Goal: Transaction & Acquisition: Obtain resource

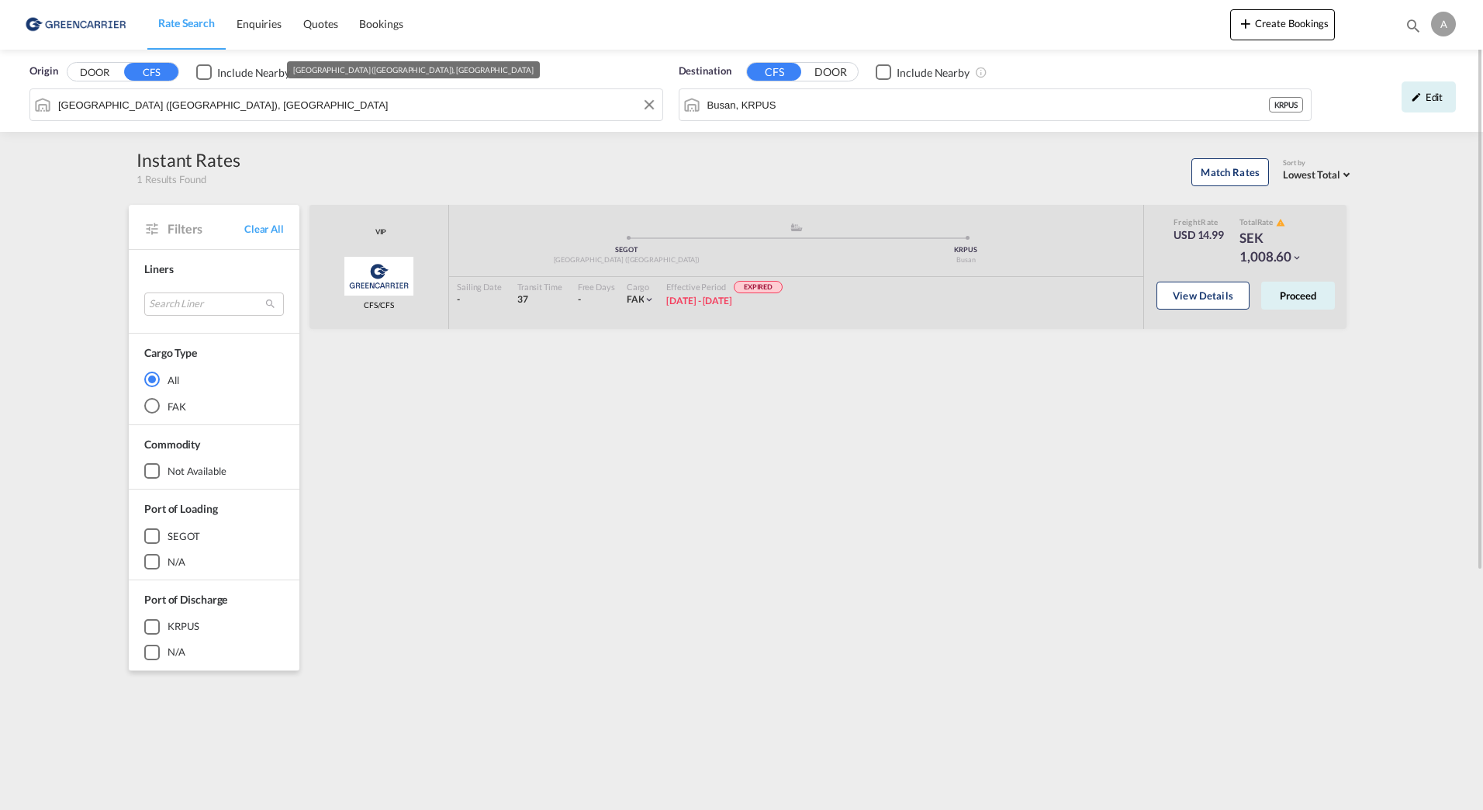
click at [247, 103] on div "Origin DOOR CFS Include Nearby [GEOGRAPHIC_DATA] ([GEOGRAPHIC_DATA]), SEGOT Des…" at bounding box center [741, 91] width 1483 height 82
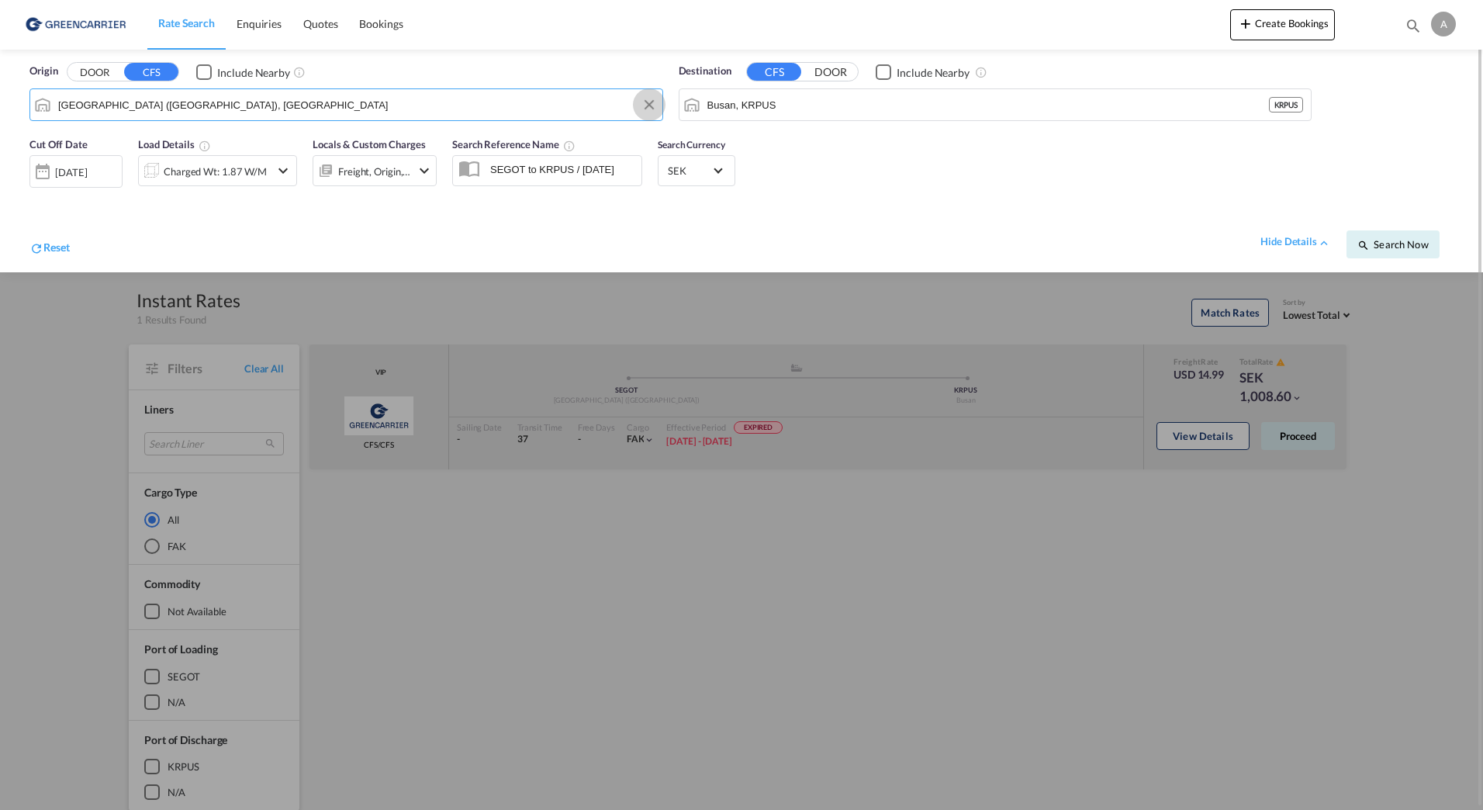
click at [647, 103] on button "Clear Input" at bounding box center [649, 104] width 23 height 23
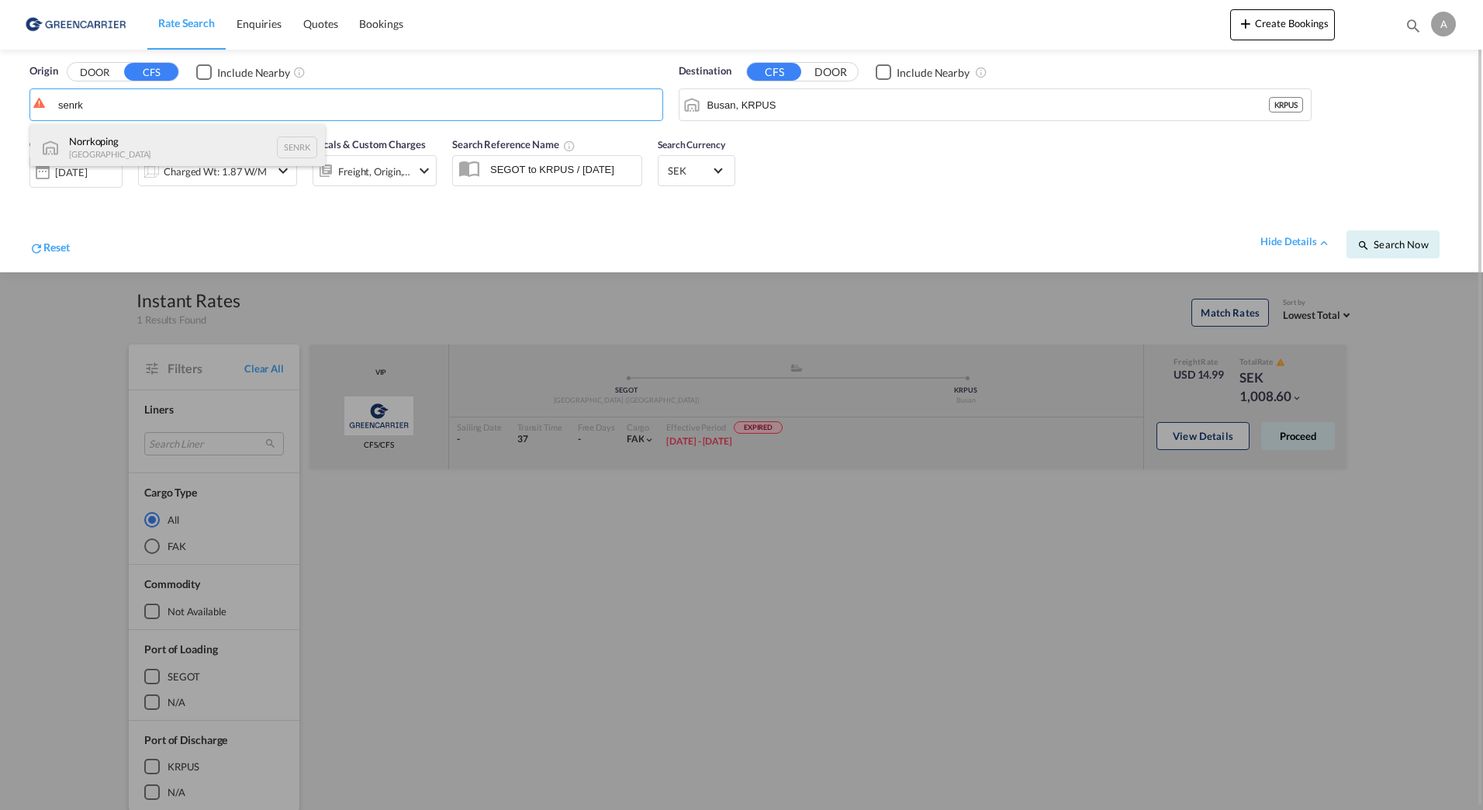
click at [131, 140] on div "Norrkoping [GEOGRAPHIC_DATA] SENRK" at bounding box center [177, 147] width 295 height 47
type input "Norrkoping, SENRK"
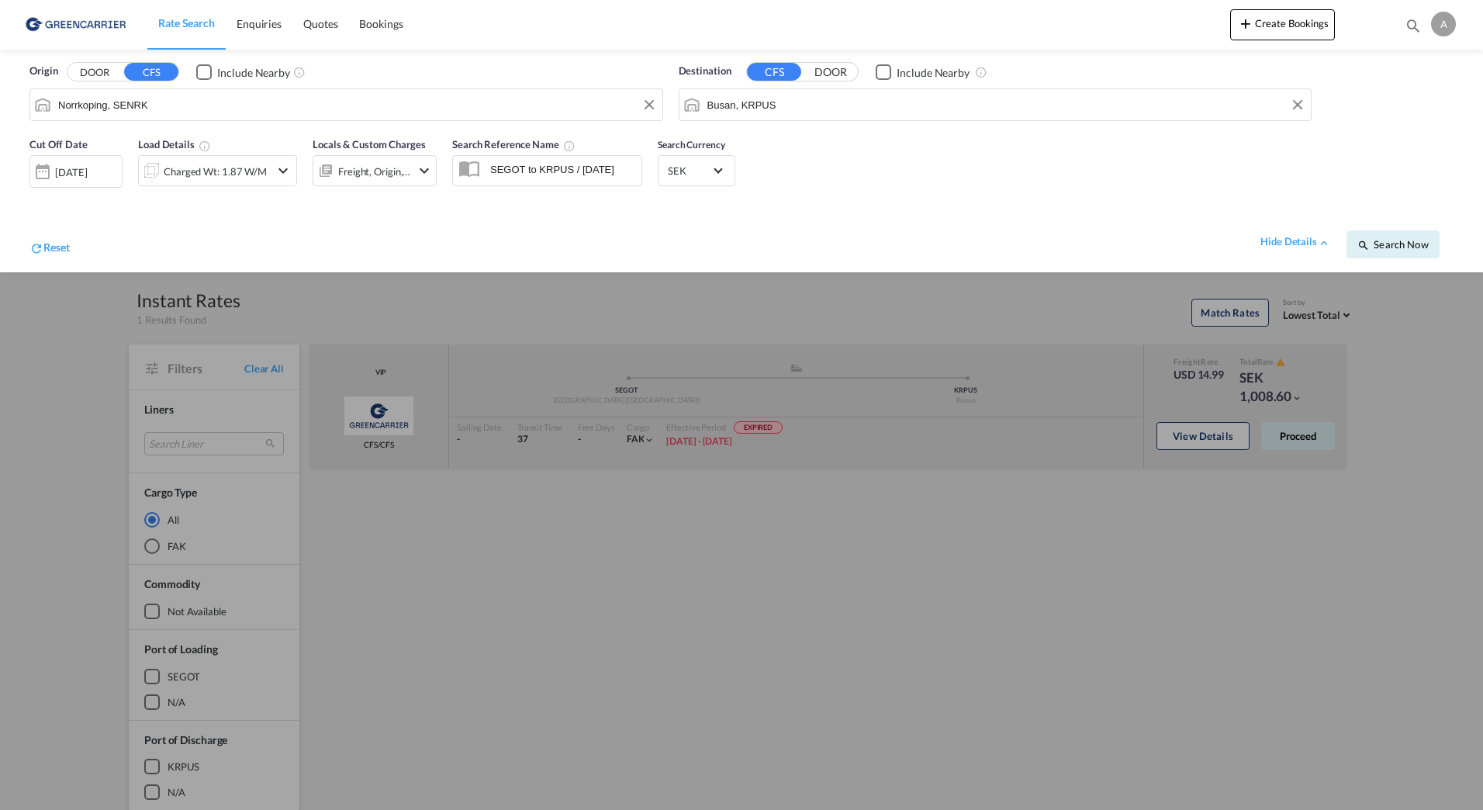
click at [796, 121] on md-autocomplete-wrap "Busan, KRPUS" at bounding box center [1005, 108] width 597 height 31
drag, startPoint x: 968, startPoint y: 112, endPoint x: 671, endPoint y: 112, distance: 297.1
click at [679, 112] on md-input-container "Busan, KRPUS" at bounding box center [995, 104] width 632 height 31
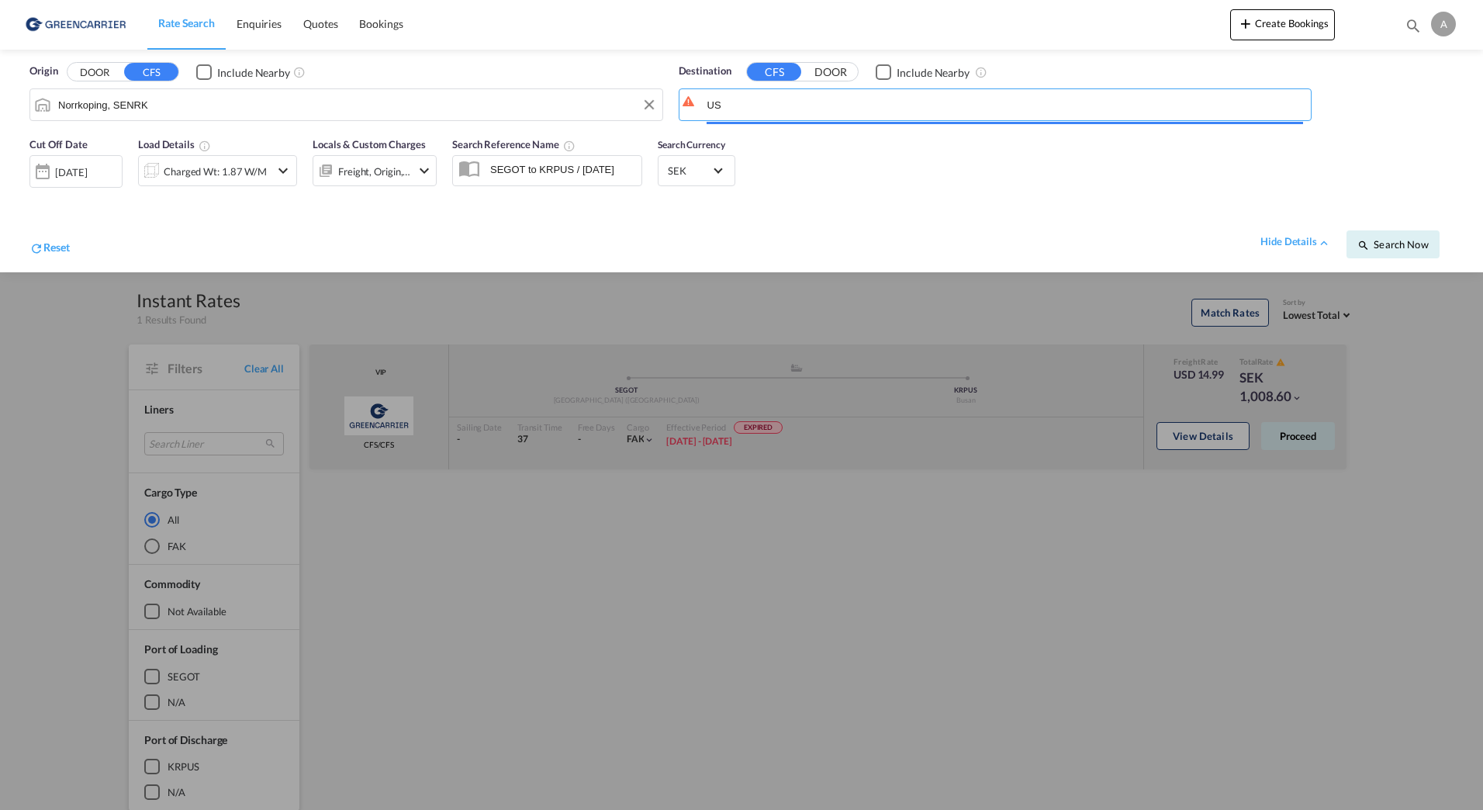
type input "S"
click at [758, 133] on div "[GEOGRAPHIC_DATA] [GEOGRAPHIC_DATA] [GEOGRAPHIC_DATA]" at bounding box center [826, 147] width 295 height 47
type input "[GEOGRAPHIC_DATA], HKHKG"
click at [882, 215] on div "hide details Search Now" at bounding box center [762, 236] width 1384 height 43
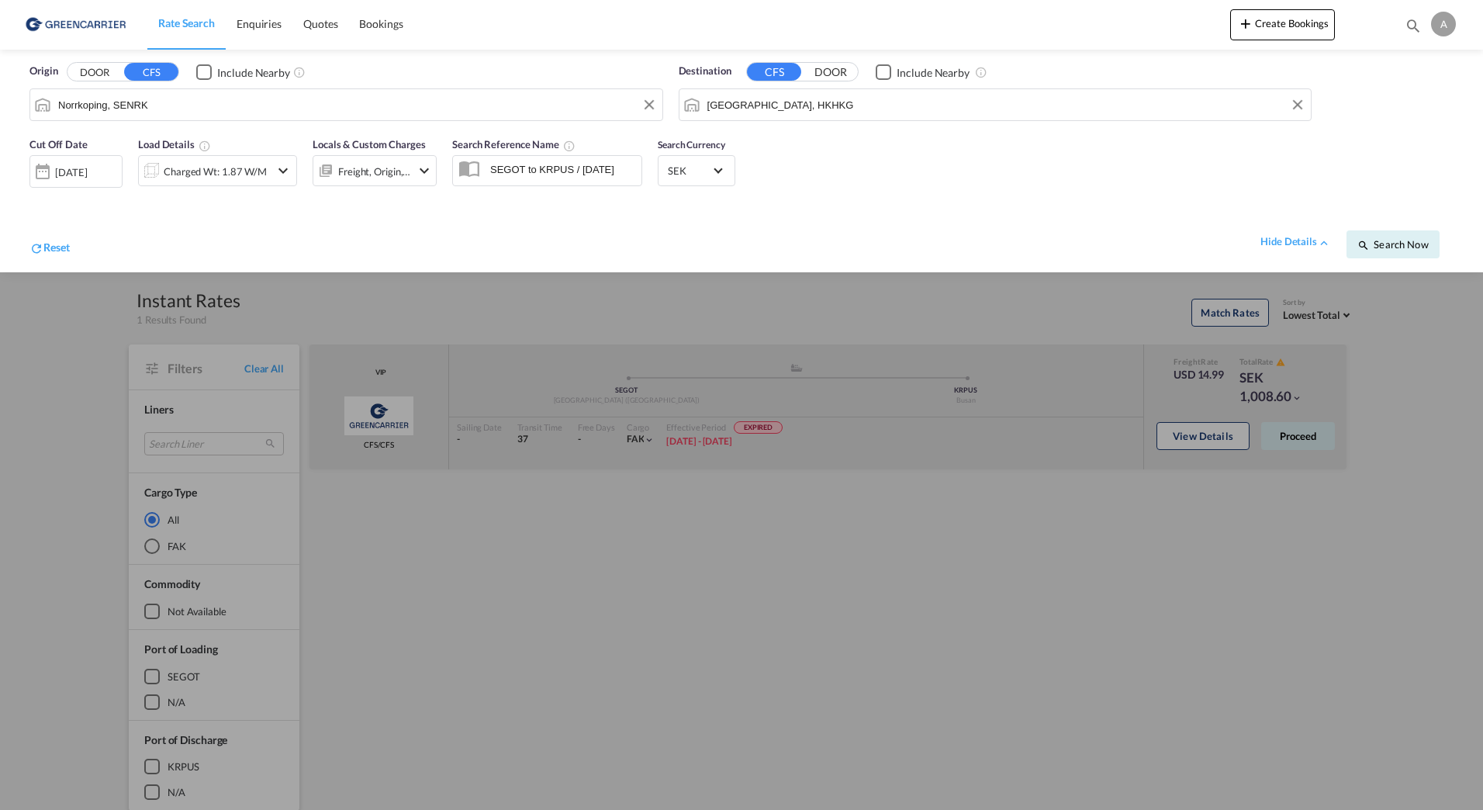
click at [189, 182] on div "Charged Wt: 1.87 W/M" at bounding box center [215, 172] width 103 height 22
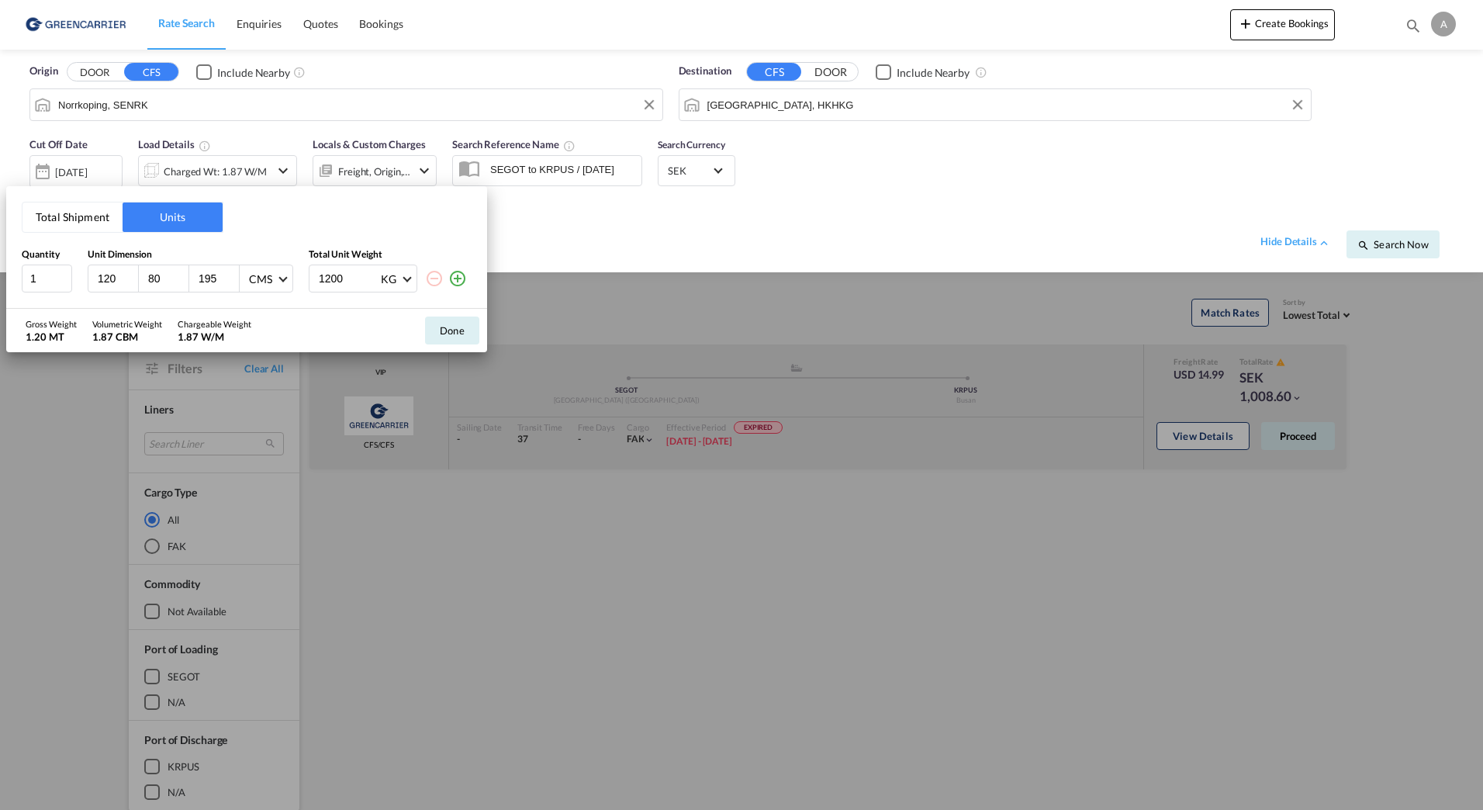
click at [105, 284] on input "120" at bounding box center [117, 278] width 42 height 14
click at [165, 283] on input "80" at bounding box center [168, 278] width 42 height 14
type input "150"
type input "391"
click at [457, 284] on md-icon "icon-plus-circle-outline" at bounding box center [457, 278] width 19 height 19
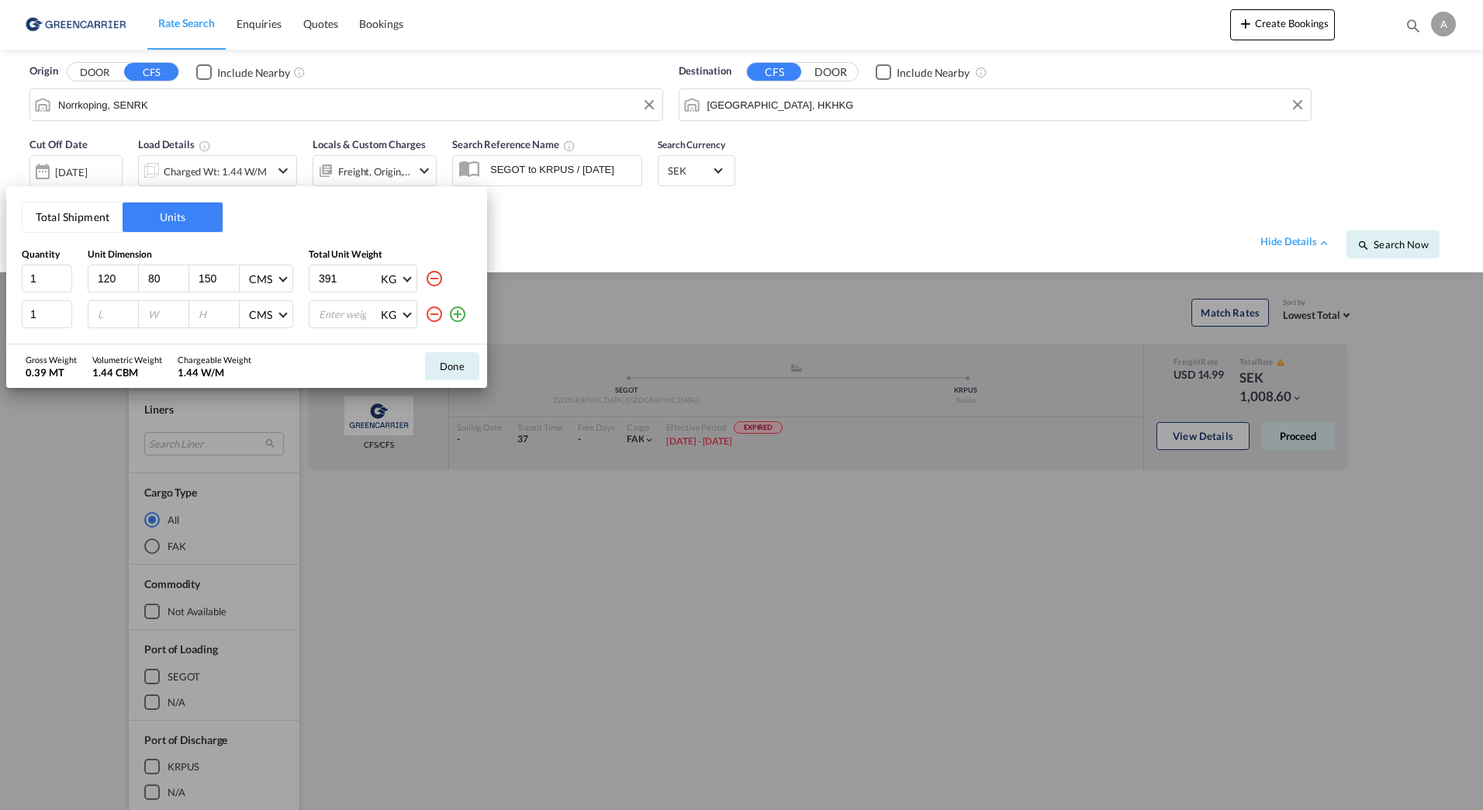
click at [125, 303] on div at bounding box center [113, 314] width 50 height 26
click at [112, 308] on input "number" at bounding box center [117, 314] width 42 height 14
type input "120"
type input "80"
type input "150"
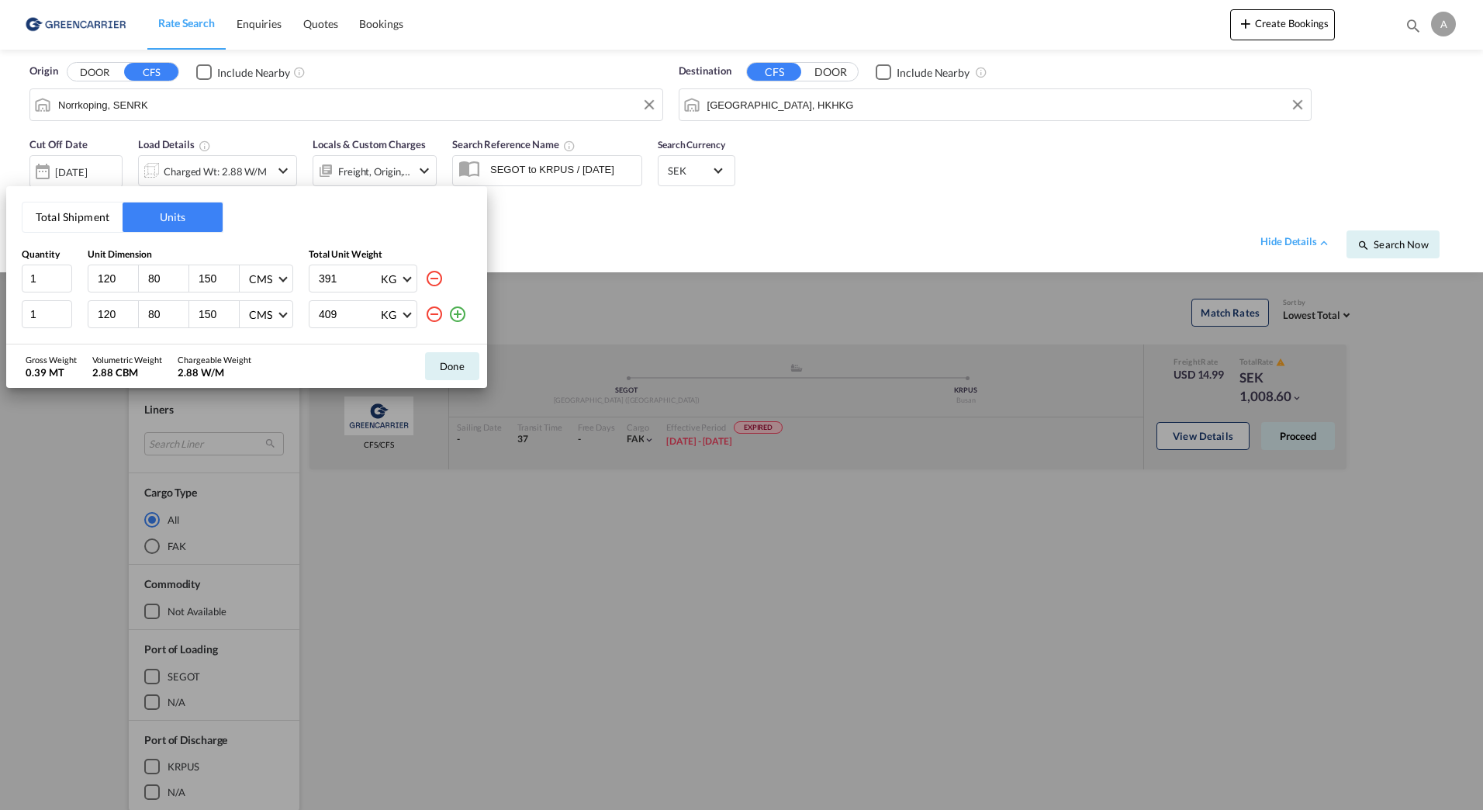
type input "409"
click at [458, 313] on md-icon "icon-plus-circle-outline" at bounding box center [457, 314] width 19 height 19
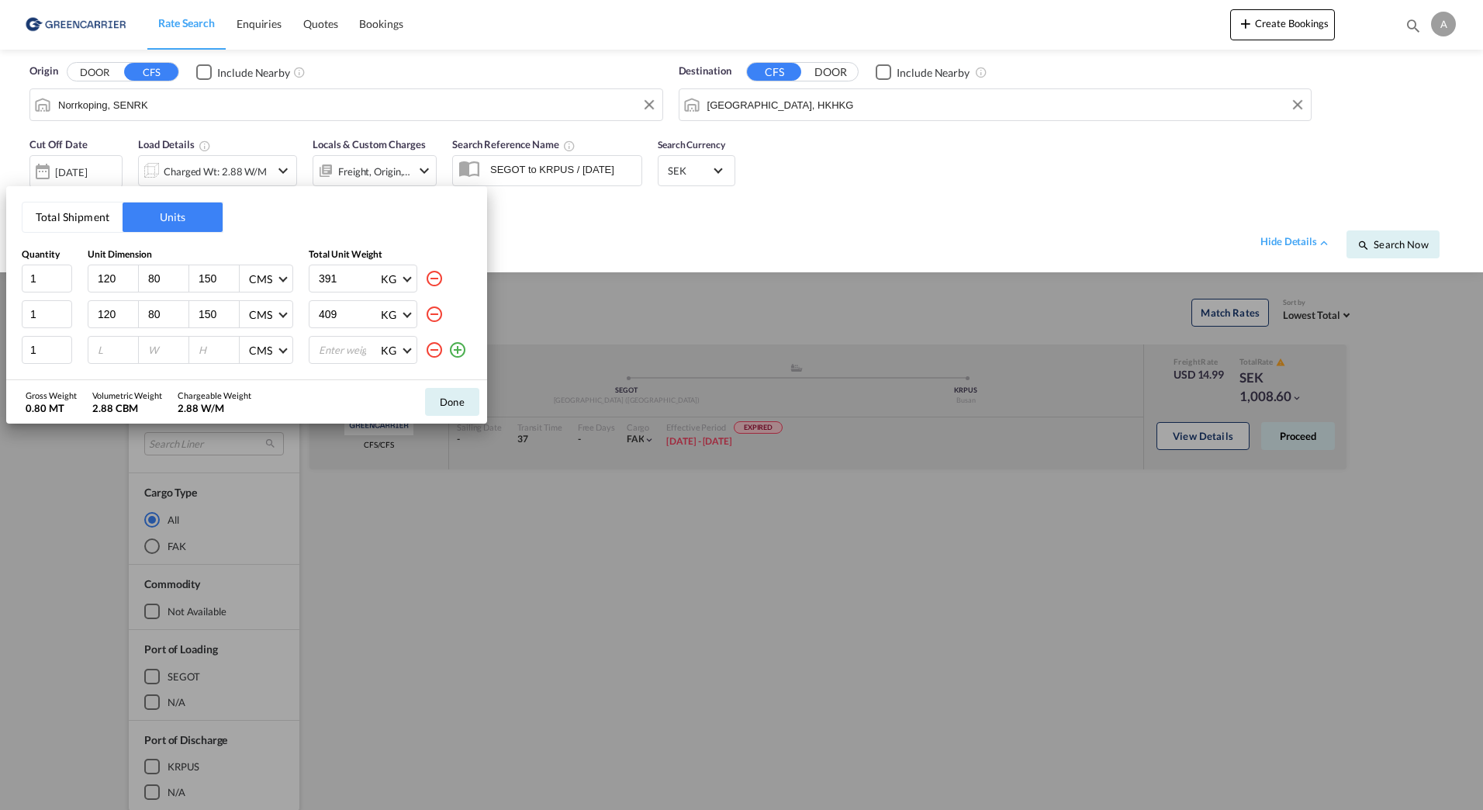
click at [105, 352] on input "number" at bounding box center [117, 350] width 42 height 14
type input "120"
type input "80"
type input "76"
type input "152"
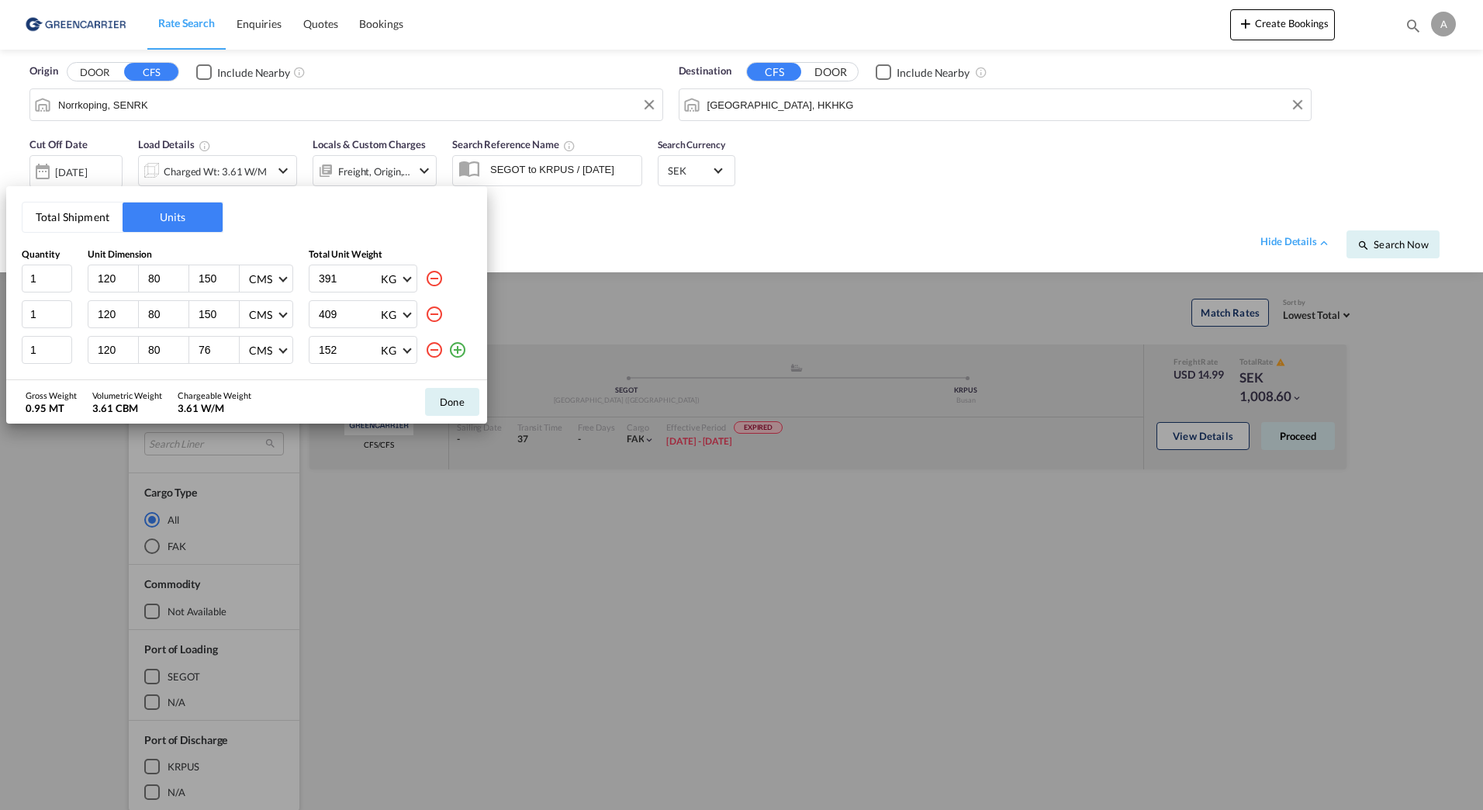
drag, startPoint x: 315, startPoint y: 397, endPoint x: 403, endPoint y: 399, distance: 88.4
click at [316, 397] on div "Gross Weight 0.95 MT Volumetric Weight 3.61 CBM Chargeable Weight 3.61 W/M Done" at bounding box center [246, 401] width 481 height 43
click at [448, 416] on button "Done" at bounding box center [452, 402] width 54 height 28
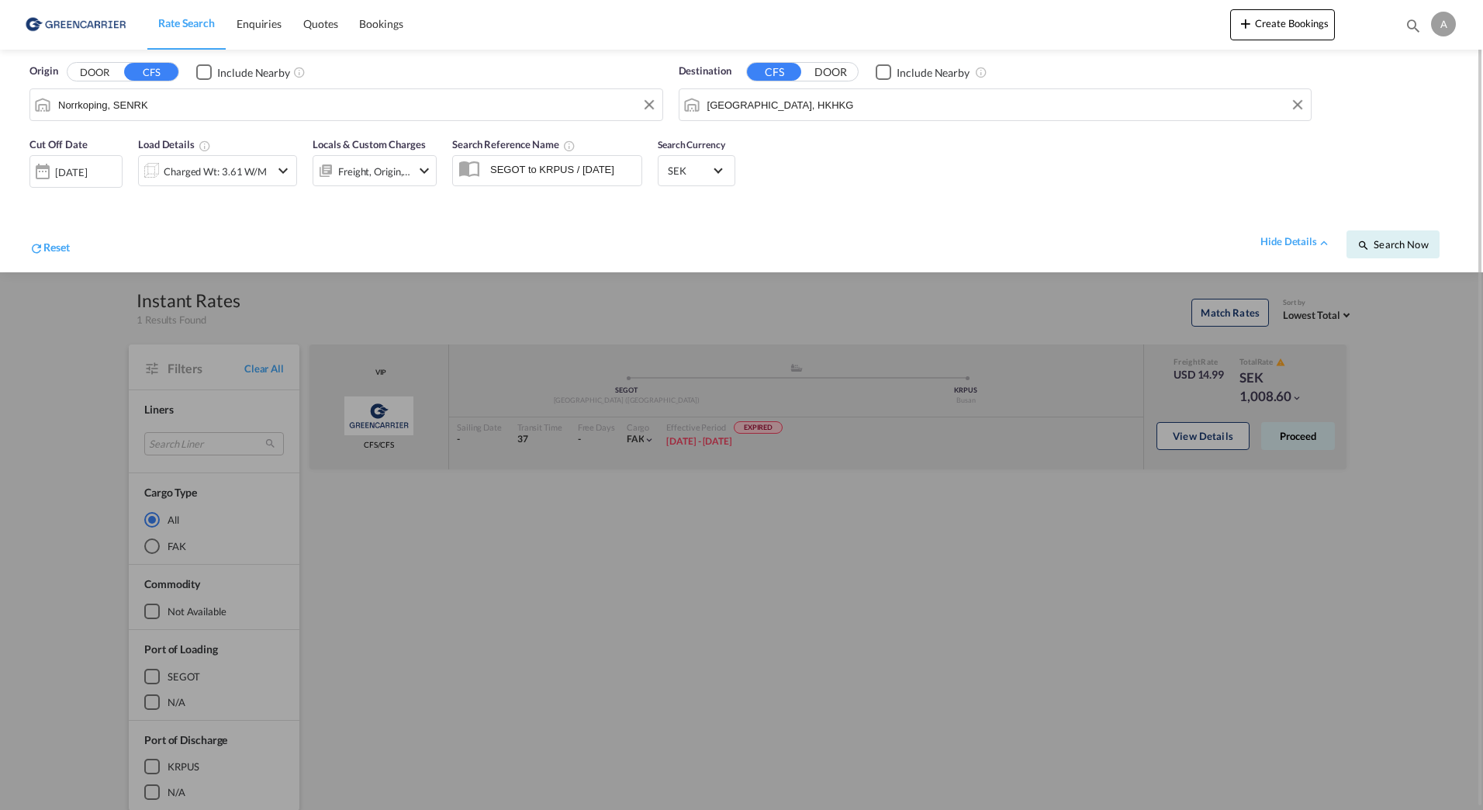
click at [593, 208] on div "Reset hide details Search Now" at bounding box center [742, 236] width 1440 height 60
click at [1405, 247] on span "Search Now" at bounding box center [1392, 244] width 71 height 12
click at [111, 163] on div "[DATE]" at bounding box center [75, 170] width 93 height 31
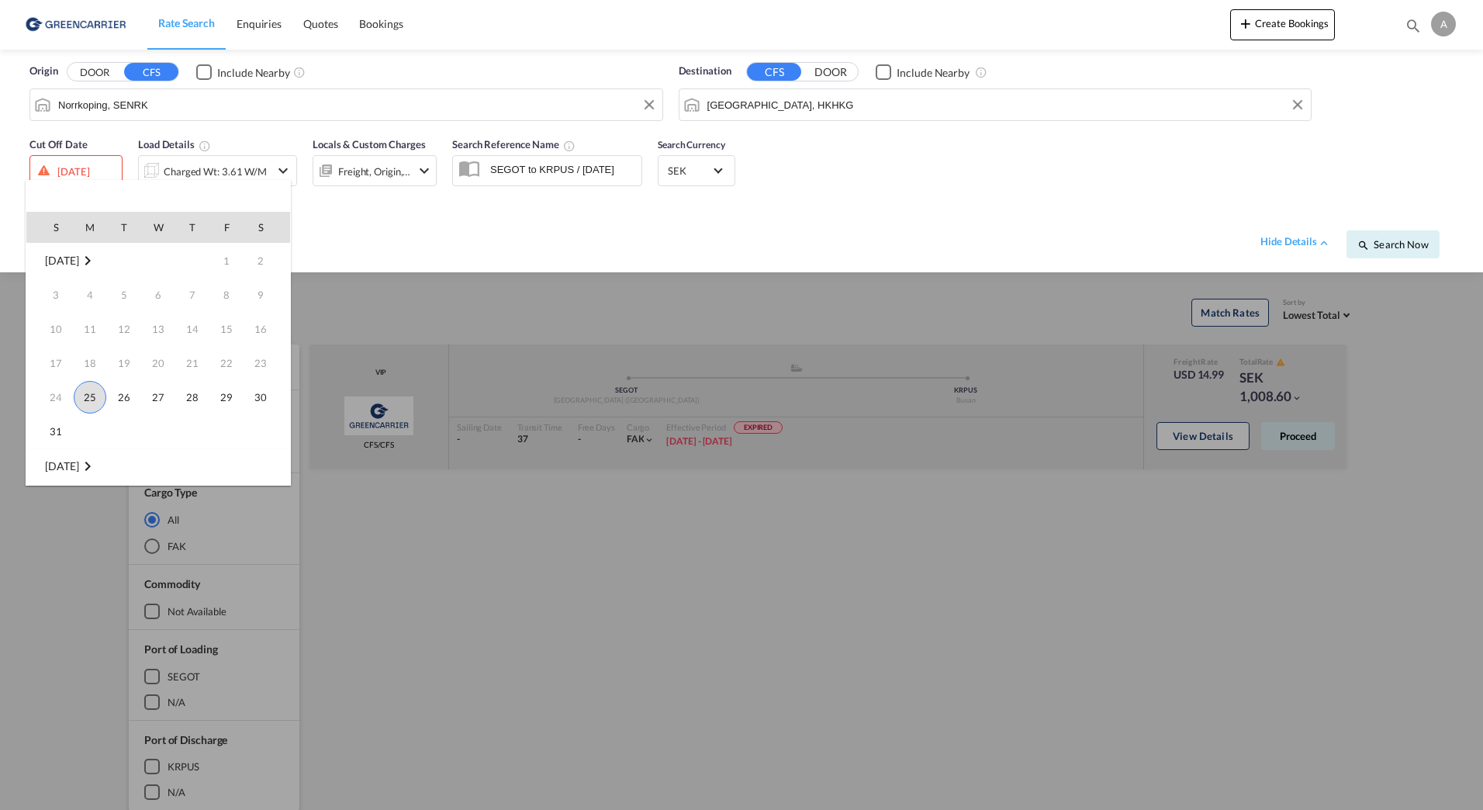
click at [97, 400] on span "25" at bounding box center [90, 397] width 33 height 33
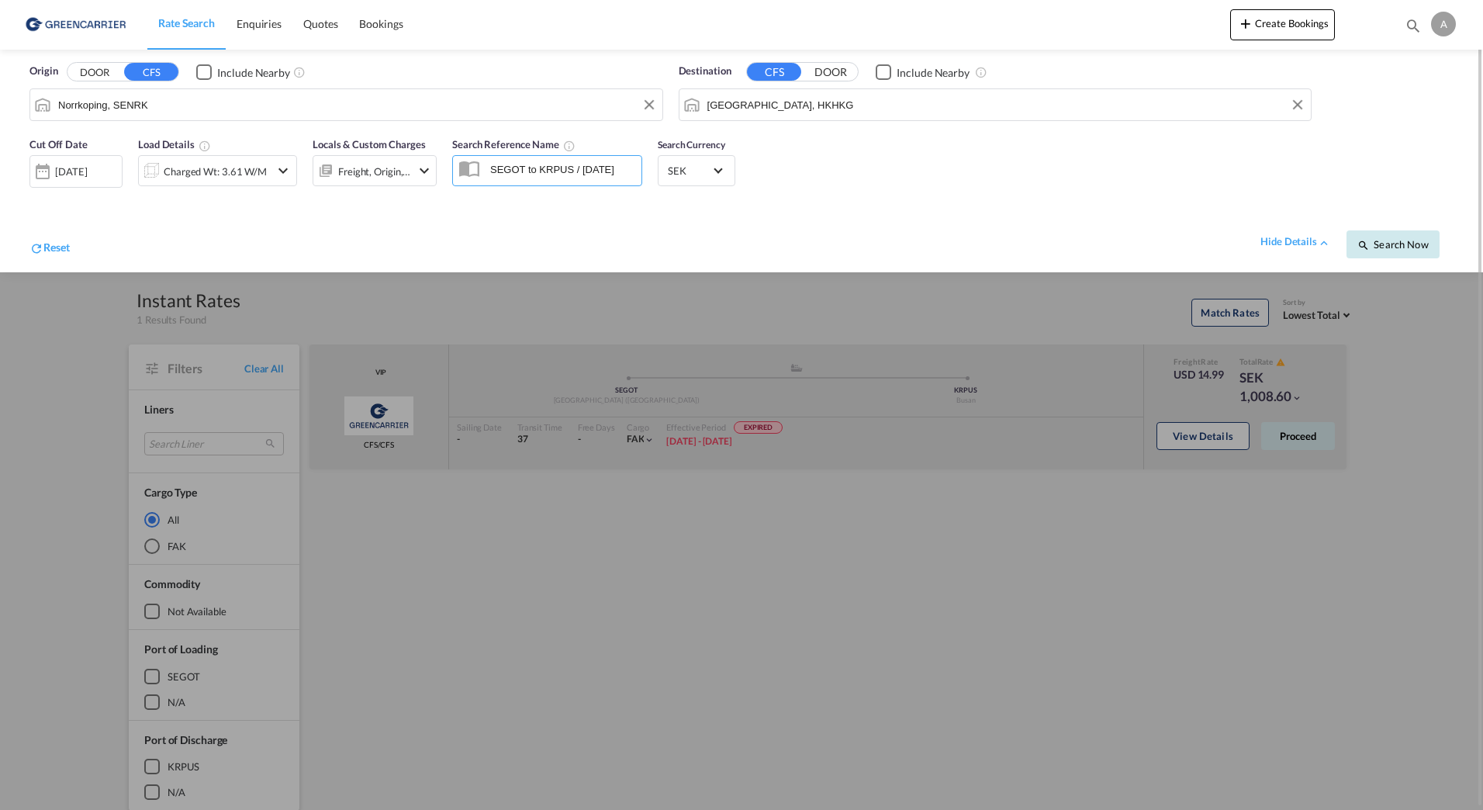
click at [1364, 236] on button "Search Now" at bounding box center [1393, 244] width 93 height 28
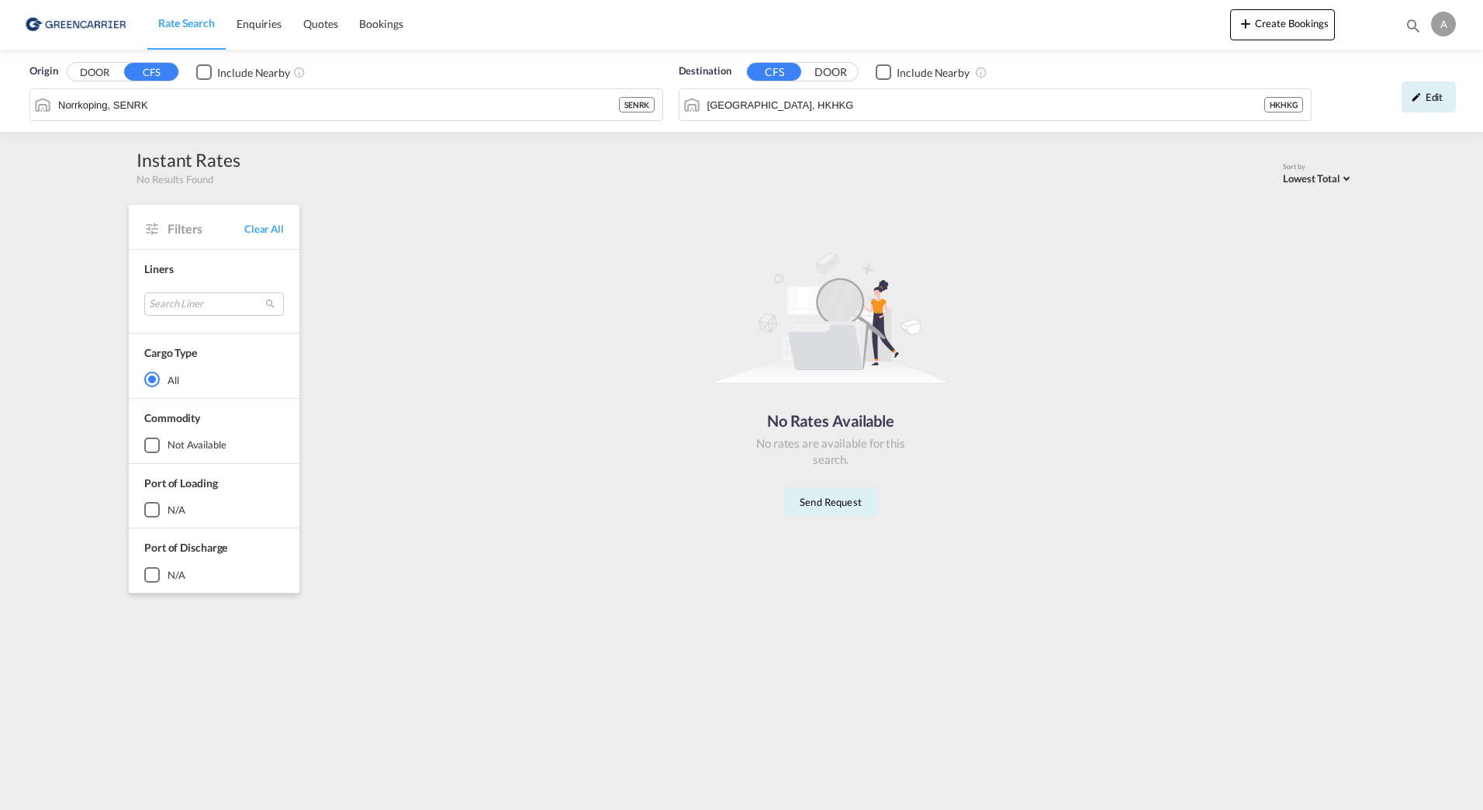
drag, startPoint x: 1070, startPoint y: 527, endPoint x: 1055, endPoint y: 515, distance: 18.8
click at [1071, 526] on div "No Rates Available No rates are available for this search. Send Request" at bounding box center [830, 378] width 1035 height 331
click at [310, 113] on input "Norrkoping, SENRK" at bounding box center [338, 104] width 561 height 23
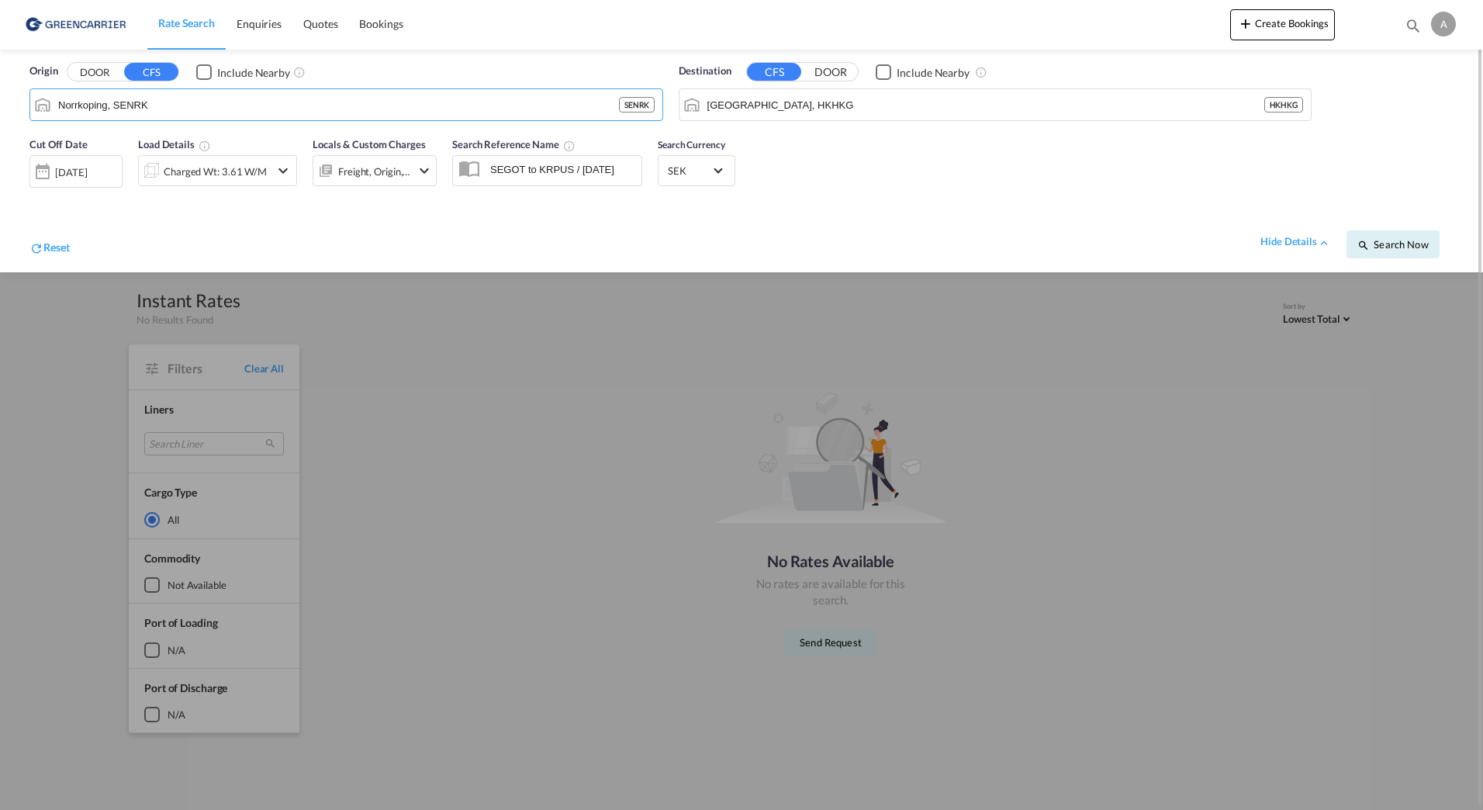
click at [1002, 172] on div "Cut Off Date [DATE] [DATE] Load Details Charged Wt: 3.61 W/M Locals & Custom Ch…" at bounding box center [742, 200] width 1452 height 143
click at [233, 105] on input "Norrkoping, SENRK" at bounding box center [356, 104] width 596 height 23
click at [247, 94] on body "Rate Search Enquiries Quotes Bookings Rate Search Enquiries" at bounding box center [741, 405] width 1483 height 810
click at [83, 72] on button "DOOR" at bounding box center [94, 73] width 54 height 18
click at [123, 108] on body "Rate Search Enquiries Quotes Bookings Rate Search Enquiries" at bounding box center [741, 405] width 1483 height 810
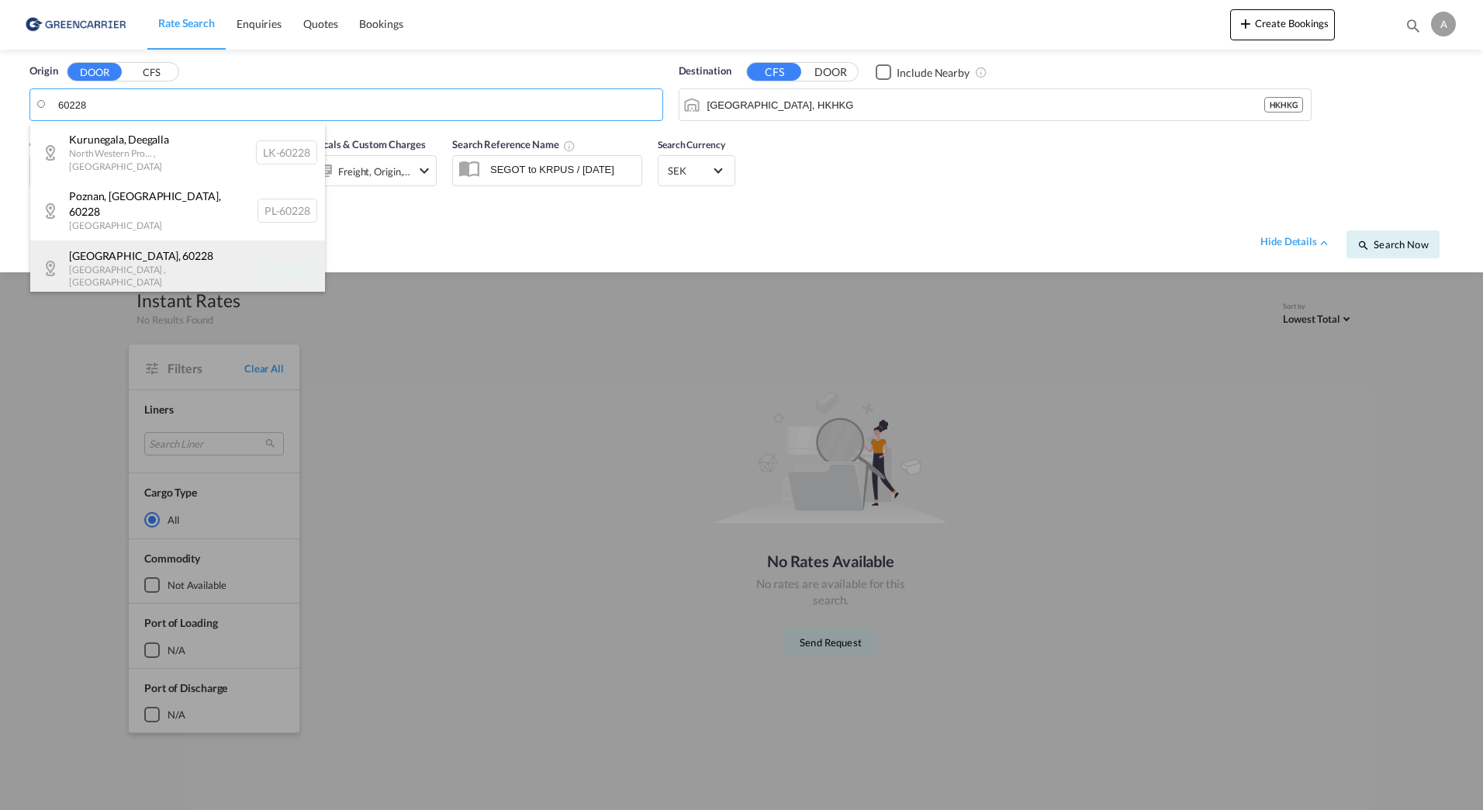
click at [177, 248] on div "[GEOGRAPHIC_DATA] , 60228 [GEOGRAPHIC_DATA] , [GEOGRAPHIC_DATA] SE-60228" at bounding box center [177, 268] width 295 height 57
type input "SE-60228, [GEOGRAPHIC_DATA], [GEOGRAPHIC_DATA]"
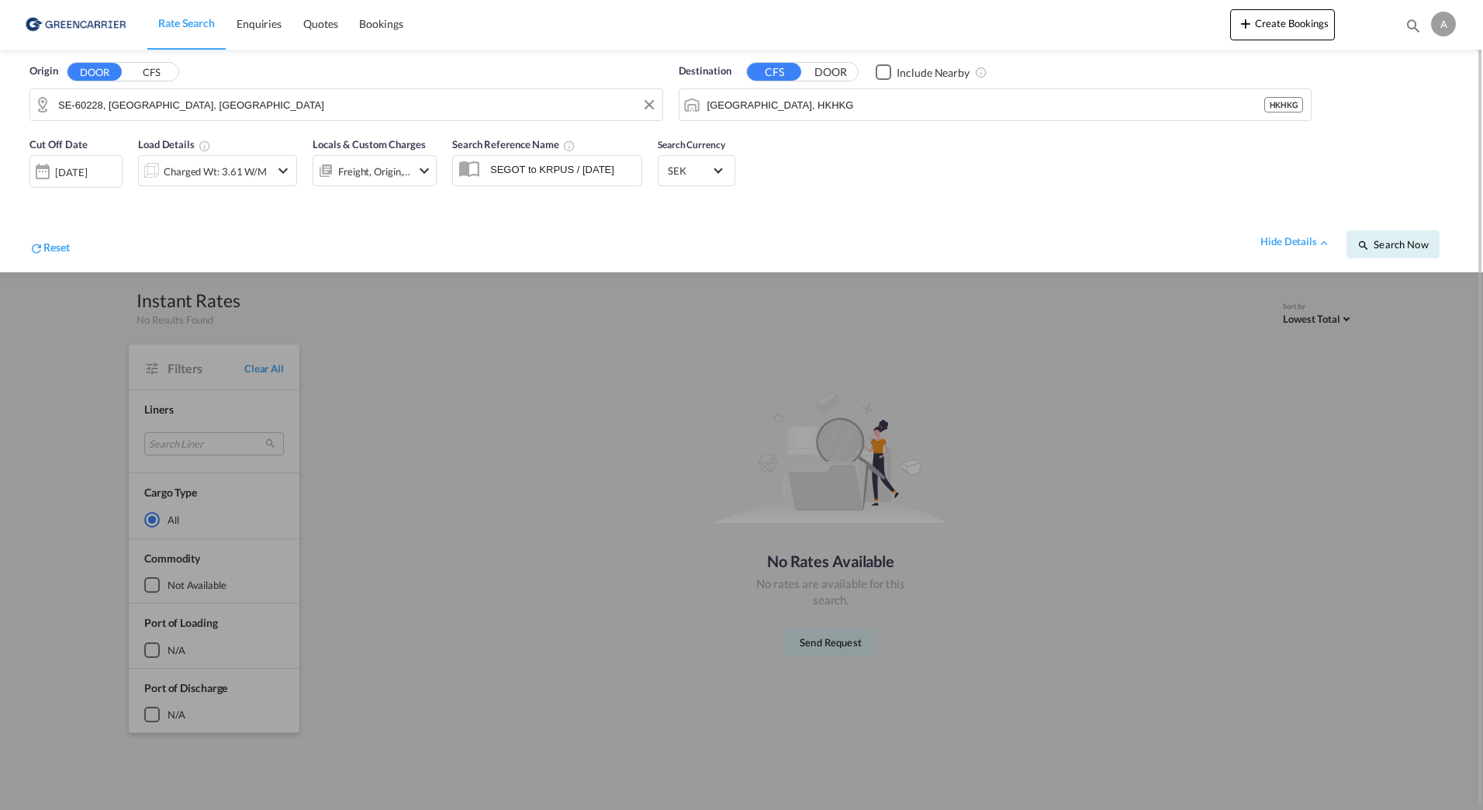
drag, startPoint x: 861, startPoint y: 194, endPoint x: 874, endPoint y: 198, distance: 13.7
click at [867, 195] on div "Cut Off Date [DATE] [DATE] Load Details Charged Wt: 3.61 W/M Locals & Custom Ch…" at bounding box center [742, 200] width 1452 height 143
click at [1427, 236] on button "Search Now" at bounding box center [1393, 244] width 93 height 28
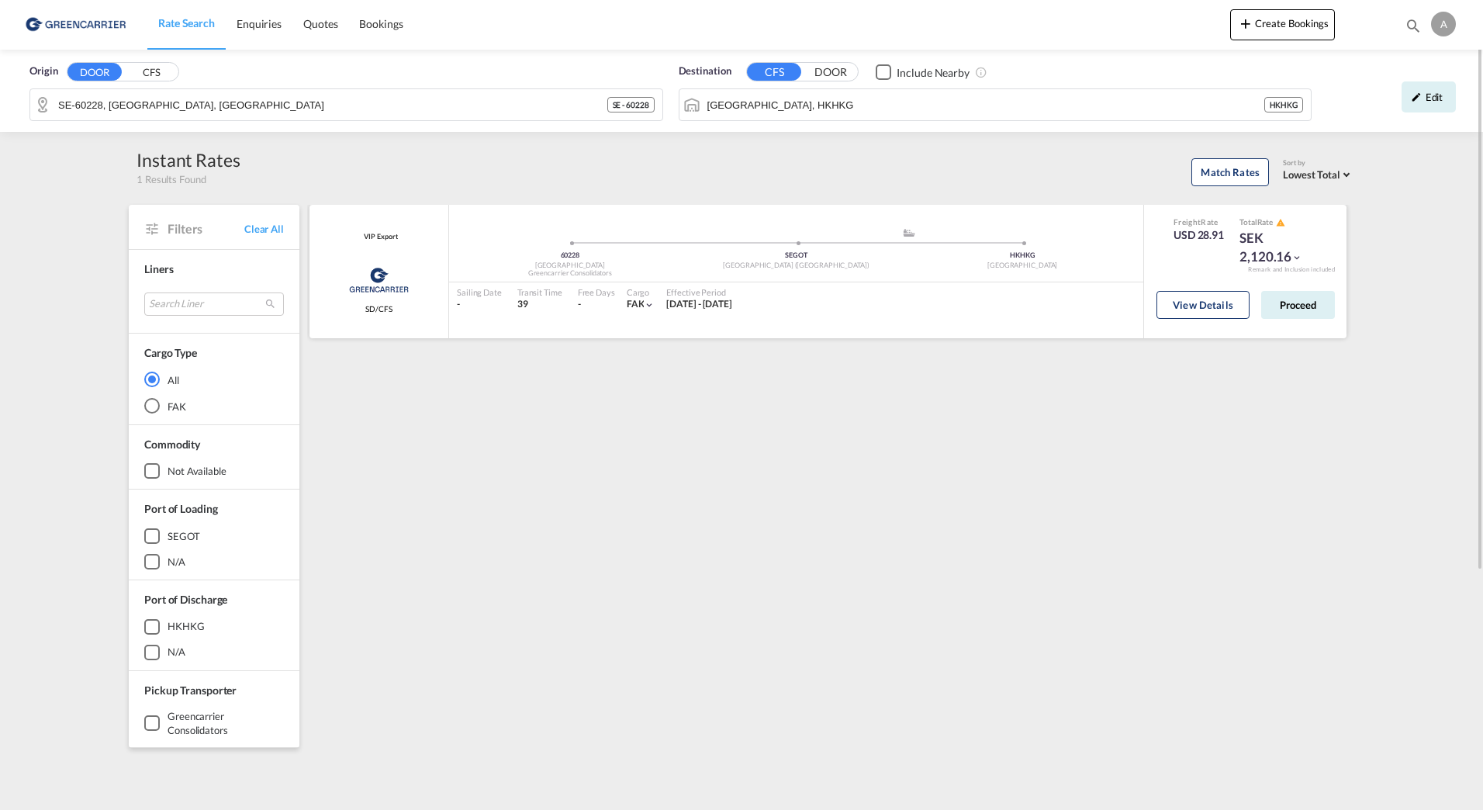
drag, startPoint x: 1154, startPoint y: 526, endPoint x: 1184, endPoint y: 244, distance: 284.0
click at [1154, 526] on div "VIP Export Greencarrier Consolidators SD/CFS added by you 60228 Sweden Greencar…" at bounding box center [830, 670] width 1047 height 931
click at [1228, 317] on button "View Details" at bounding box center [1203, 305] width 93 height 28
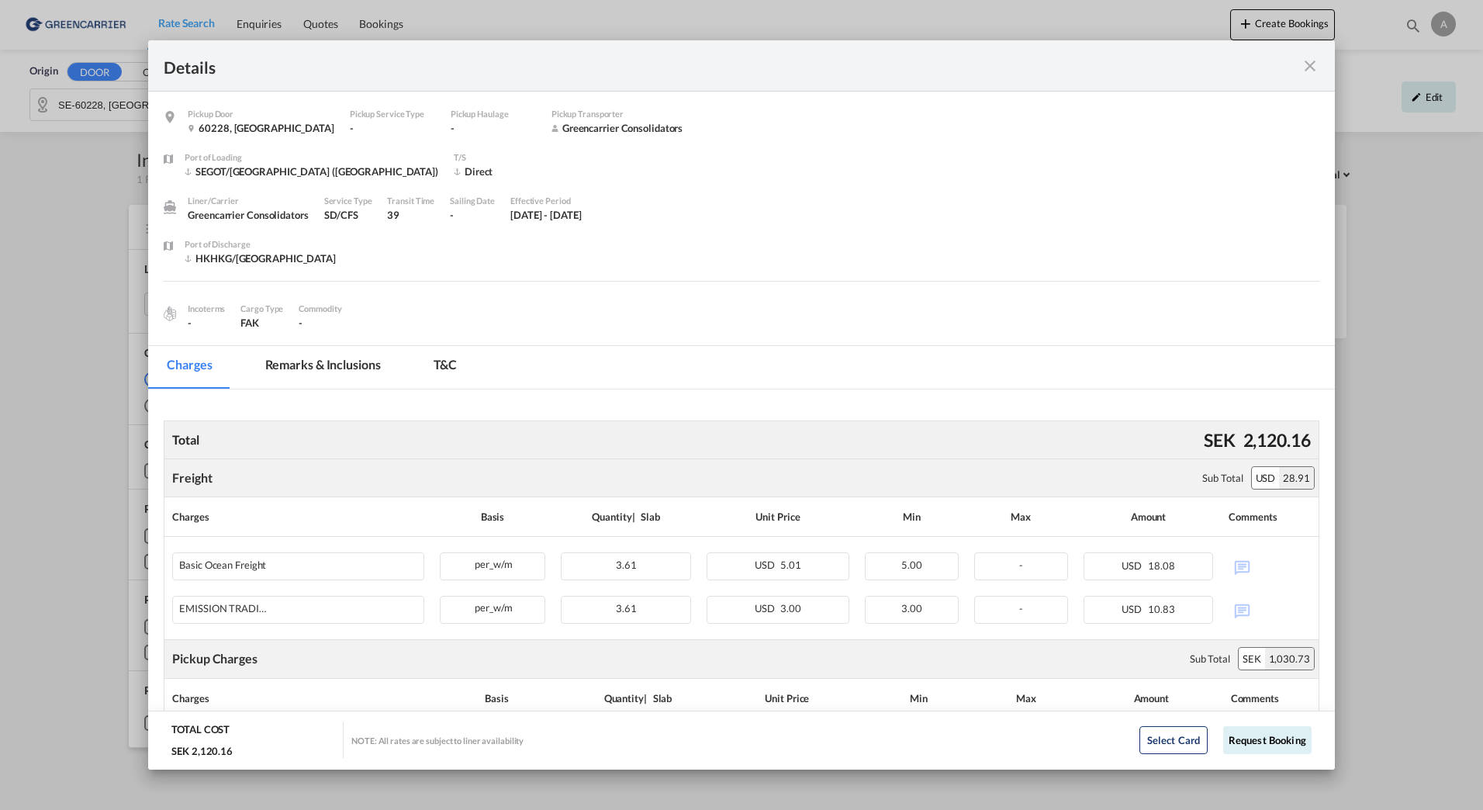
drag, startPoint x: 925, startPoint y: 191, endPoint x: 895, endPoint y: 329, distance: 141.2
click at [925, 191] on div "Port of Loading [GEOGRAPHIC_DATA]/[GEOGRAPHIC_DATA] ([GEOGRAPHIC_DATA]) T/S Dir…" at bounding box center [752, 171] width 1135 height 43
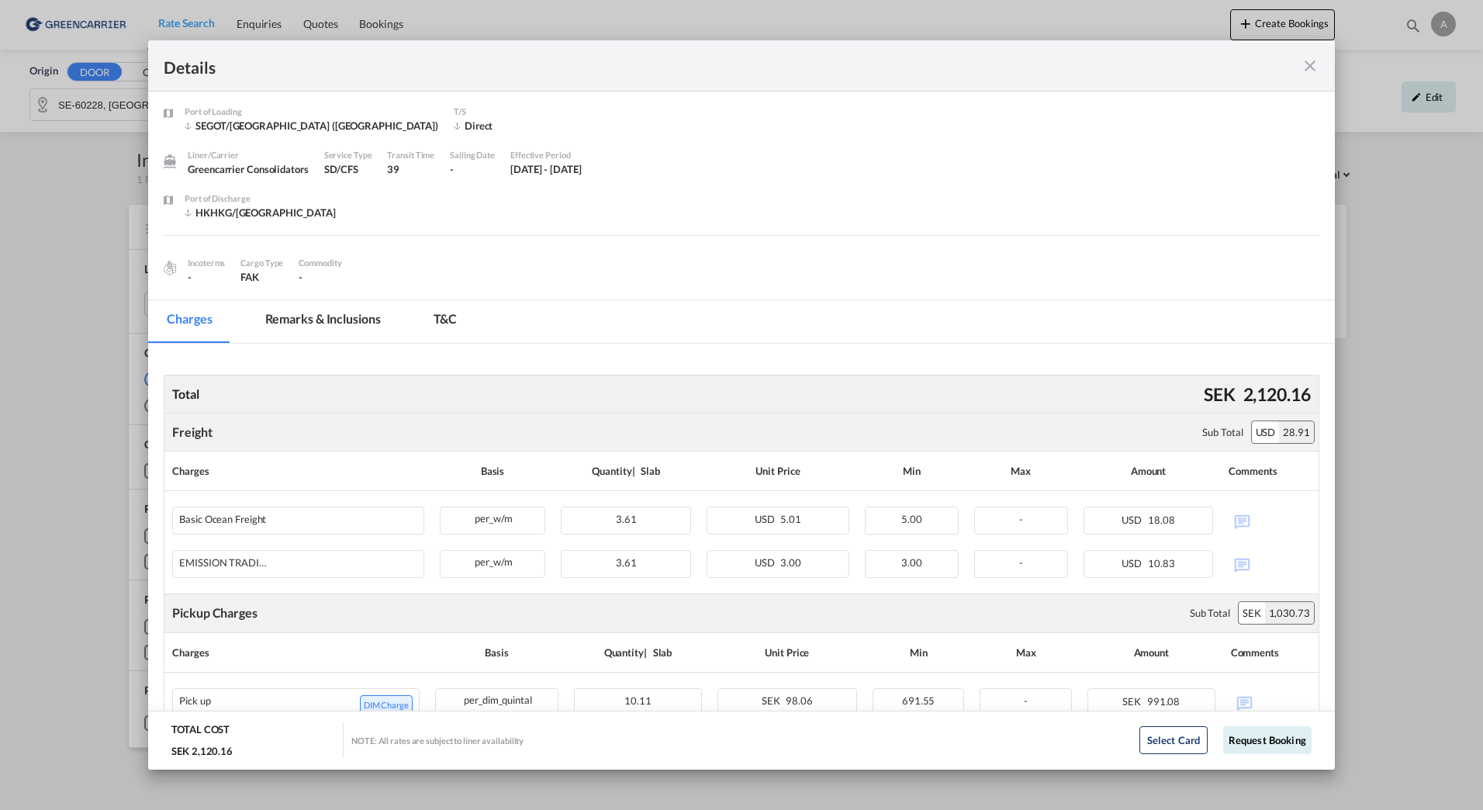
scroll to position [16, 0]
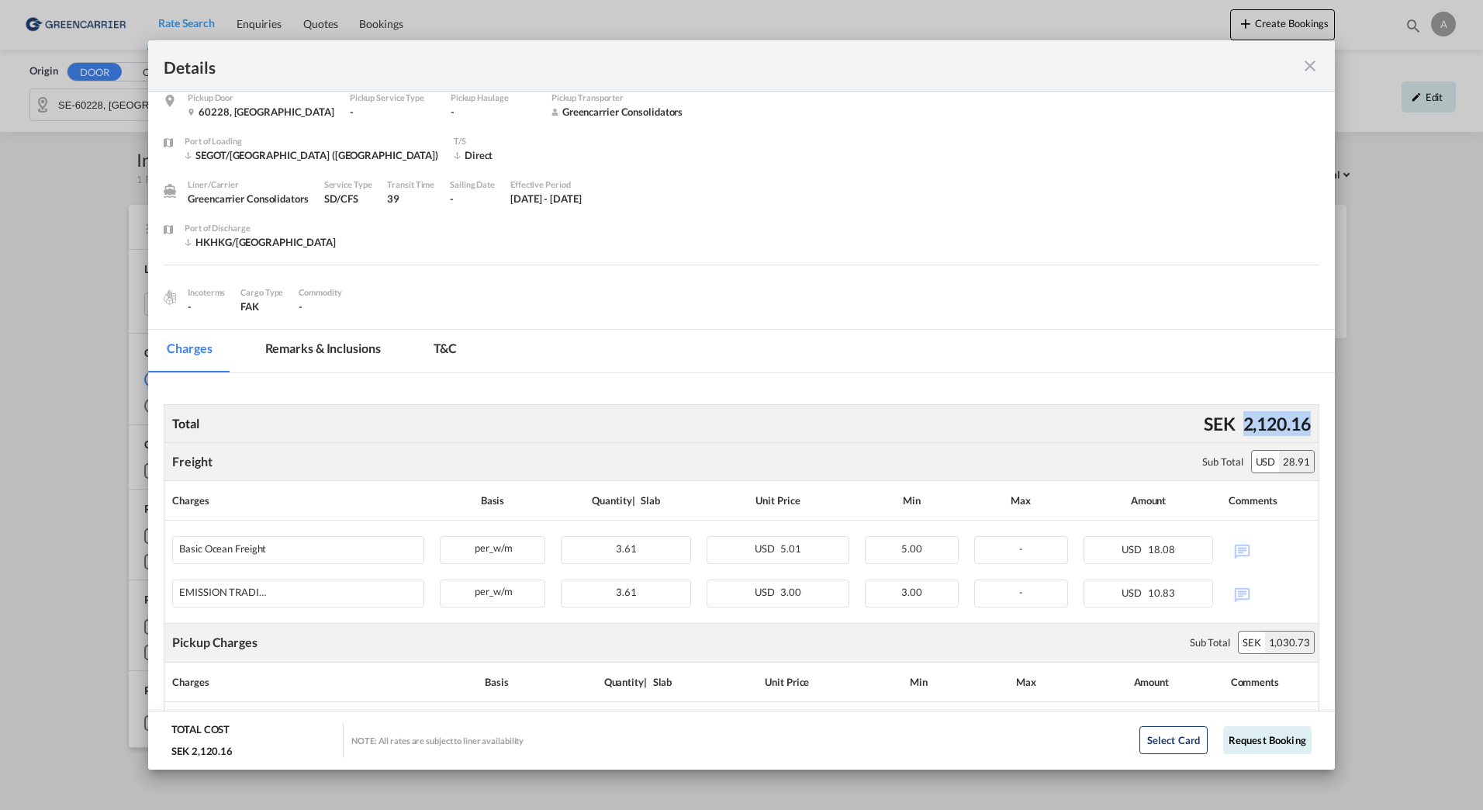
drag, startPoint x: 1308, startPoint y: 424, endPoint x: 1176, endPoint y: 424, distance: 131.9
click at [1176, 424] on md-content "Total SEK 2,120.16 Freight Please enter leg name Leg Name Already Exists Sub To…" at bounding box center [741, 792] width 1187 height 839
drag, startPoint x: 1176, startPoint y: 424, endPoint x: 1018, endPoint y: 411, distance: 158.0
click at [1018, 411] on div "Total SEK 2,120.16" at bounding box center [742, 423] width 1156 height 39
click at [1309, 74] on md-icon "icon-close fg-AAA8AD m-0 cursor" at bounding box center [1310, 66] width 19 height 19
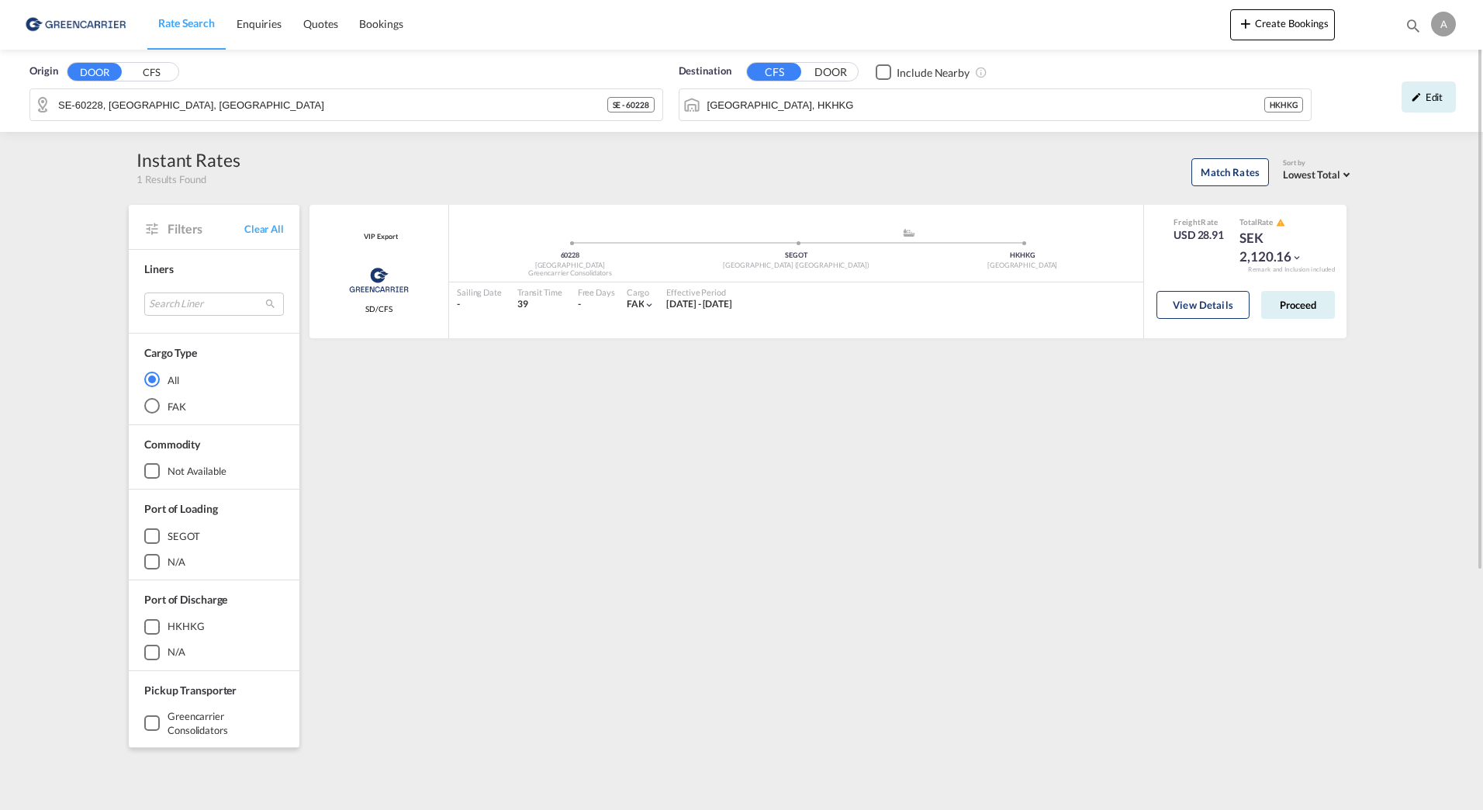
click at [766, 602] on div "VIP Export Greencarrier Consolidators SD/CFS added by you 60228 Sweden Greencar…" at bounding box center [830, 670] width 1047 height 931
